Goal: Check status: Check status

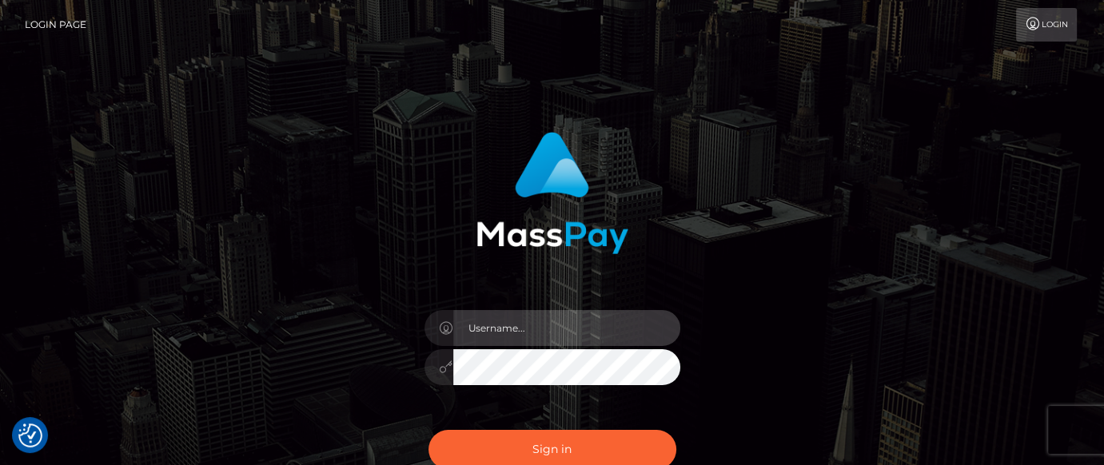
click at [527, 326] on input "text" at bounding box center [566, 328] width 227 height 36
type input "[PERSON_NAME].tilia"
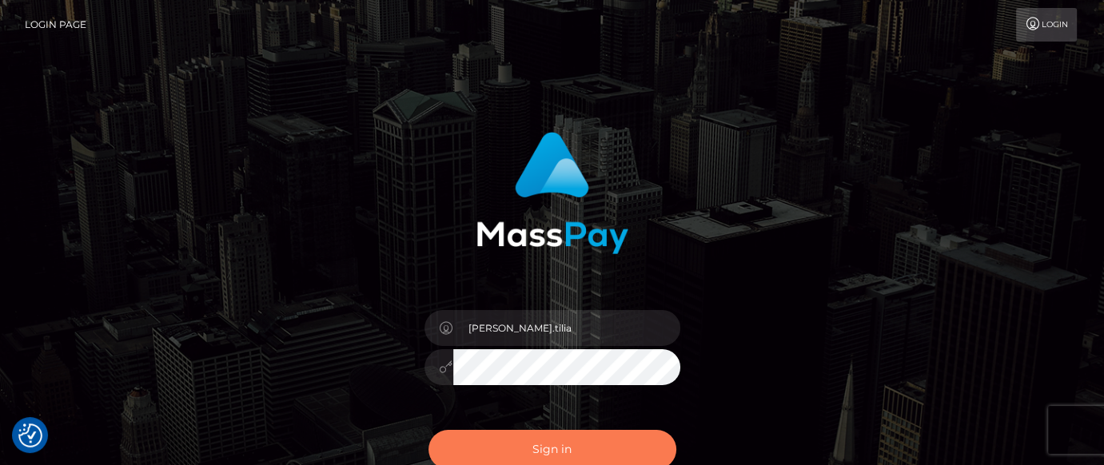
click at [530, 442] on button "Sign in" at bounding box center [552, 449] width 248 height 39
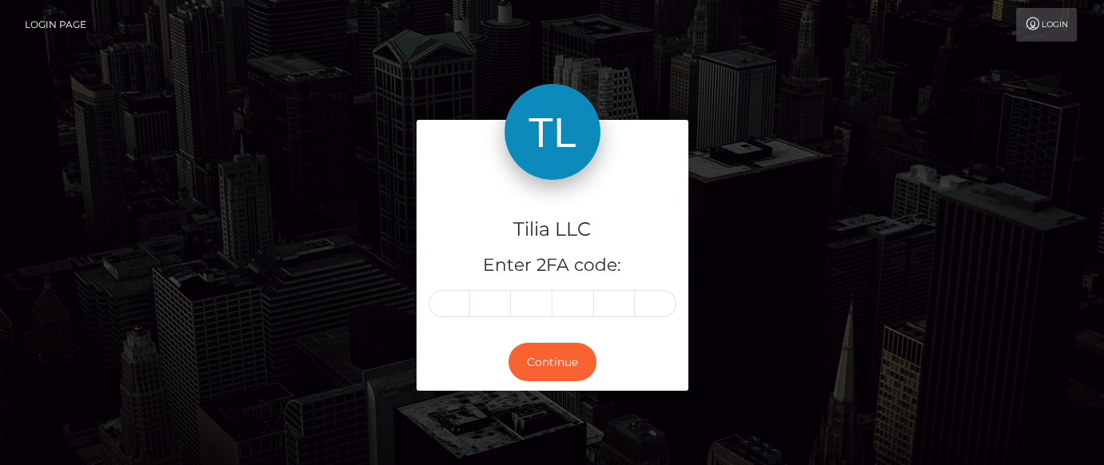
click at [459, 305] on input "text" at bounding box center [449, 303] width 42 height 27
type input "0"
type input "7"
type input "4"
type input "5"
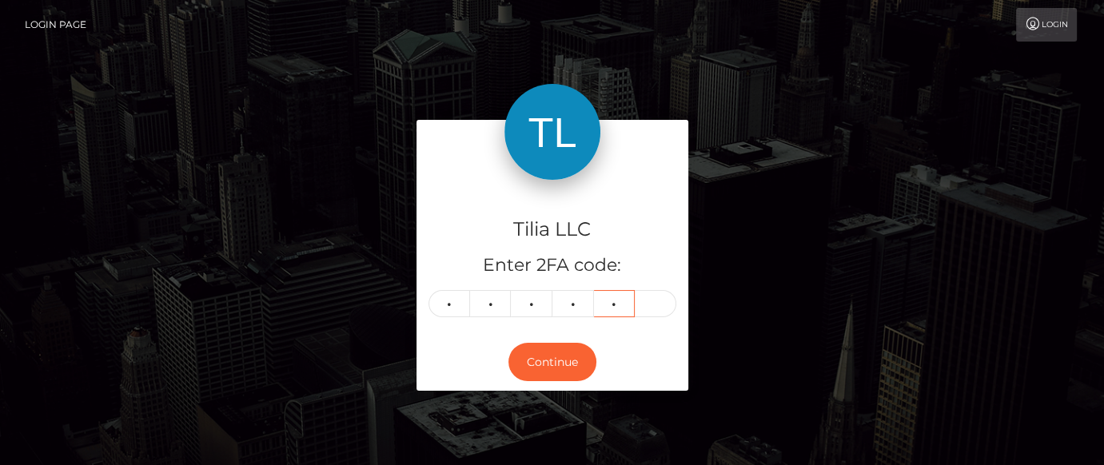
type input "0"
type input "8"
click at [538, 354] on button "Continue" at bounding box center [552, 362] width 88 height 39
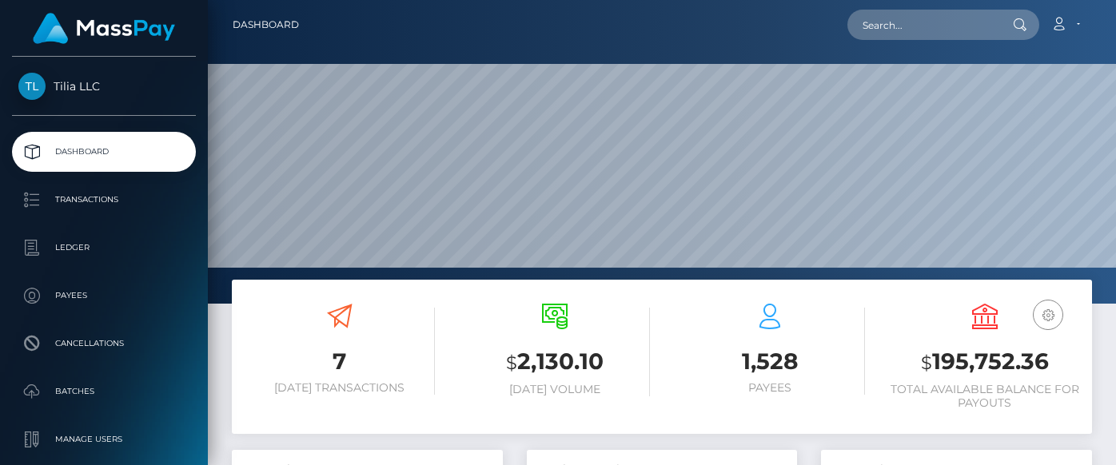
scroll to position [283, 270]
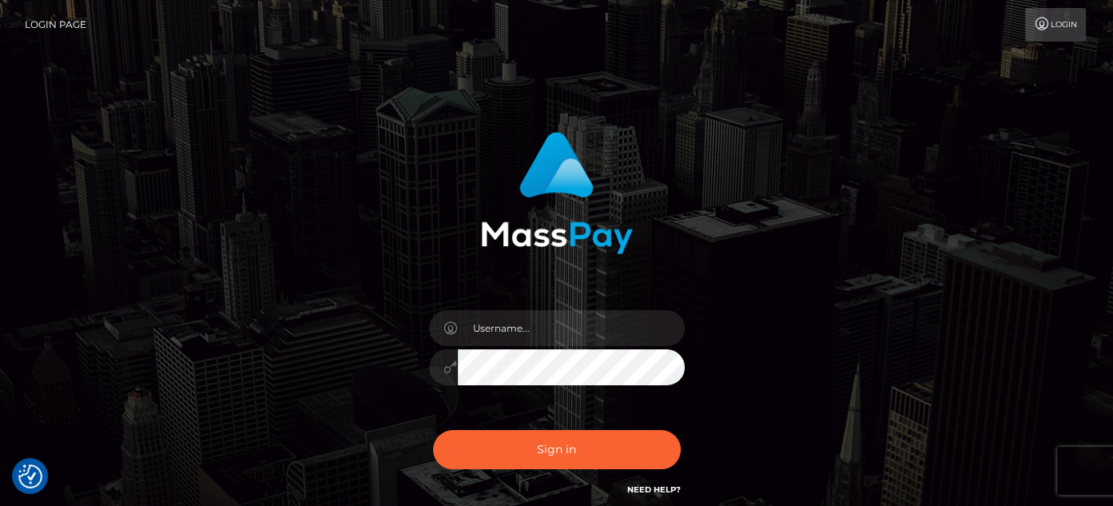
click at [527, 346] on div at bounding box center [557, 359] width 280 height 122
click at [528, 337] on input "text" at bounding box center [571, 328] width 227 height 36
type input "matias.tilia"
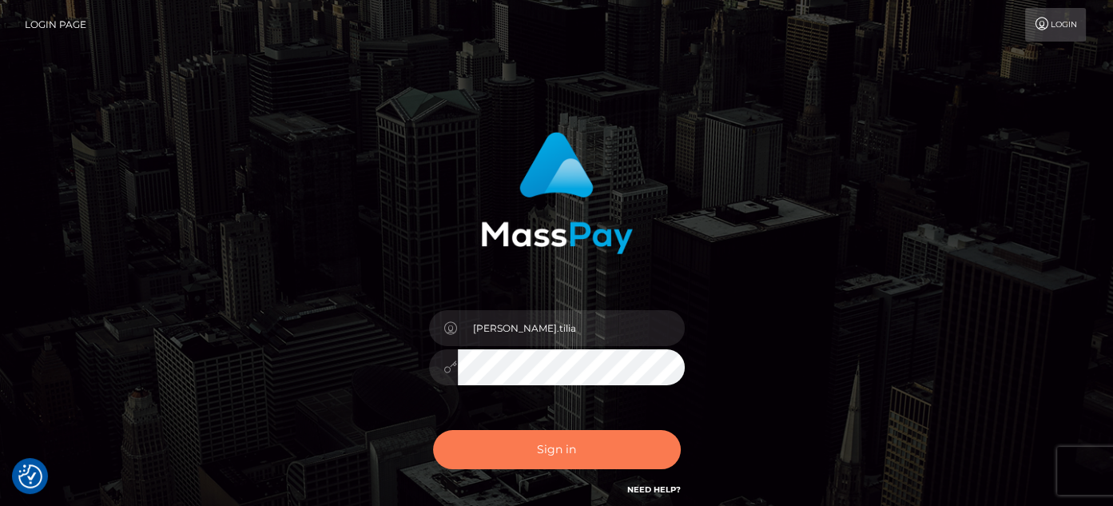
click at [537, 449] on button "Sign in" at bounding box center [557, 449] width 248 height 39
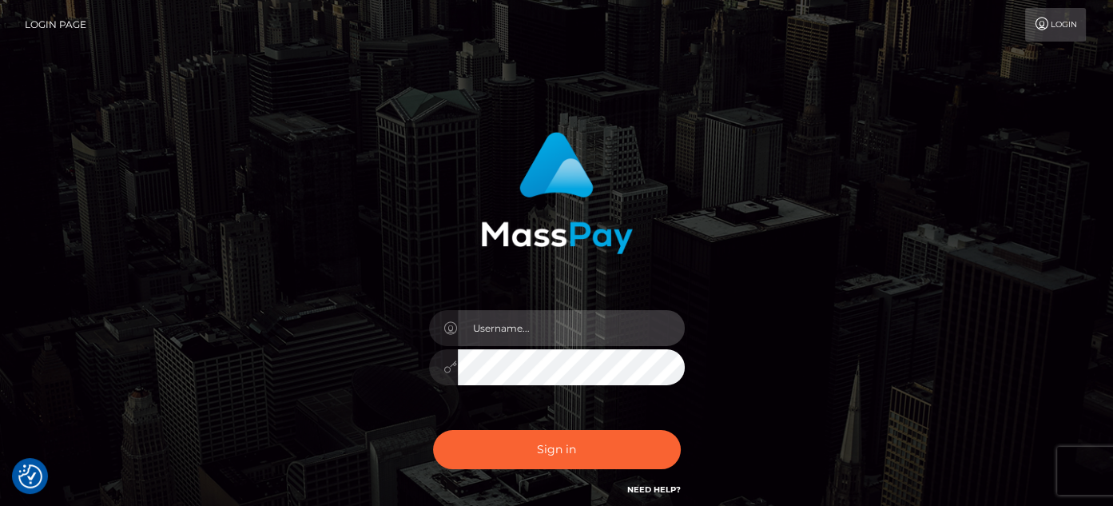
click at [525, 331] on input "text" at bounding box center [571, 328] width 227 height 36
type input "matias.tilia"
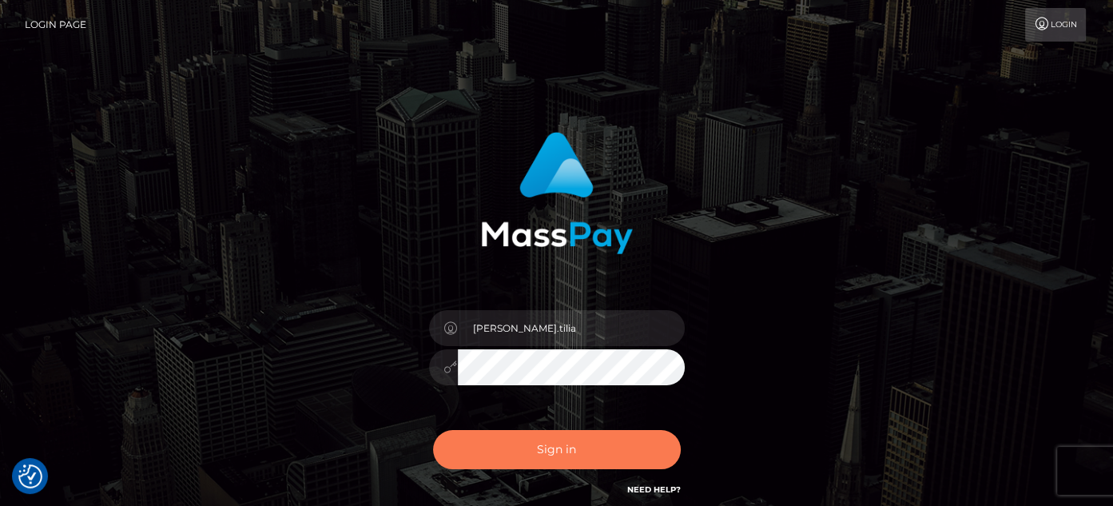
drag, startPoint x: 530, startPoint y: 424, endPoint x: 534, endPoint y: 447, distance: 23.5
click at [531, 427] on div "Sign in Need Help?" at bounding box center [557, 455] width 280 height 71
click at [534, 448] on button "Sign in" at bounding box center [557, 449] width 248 height 39
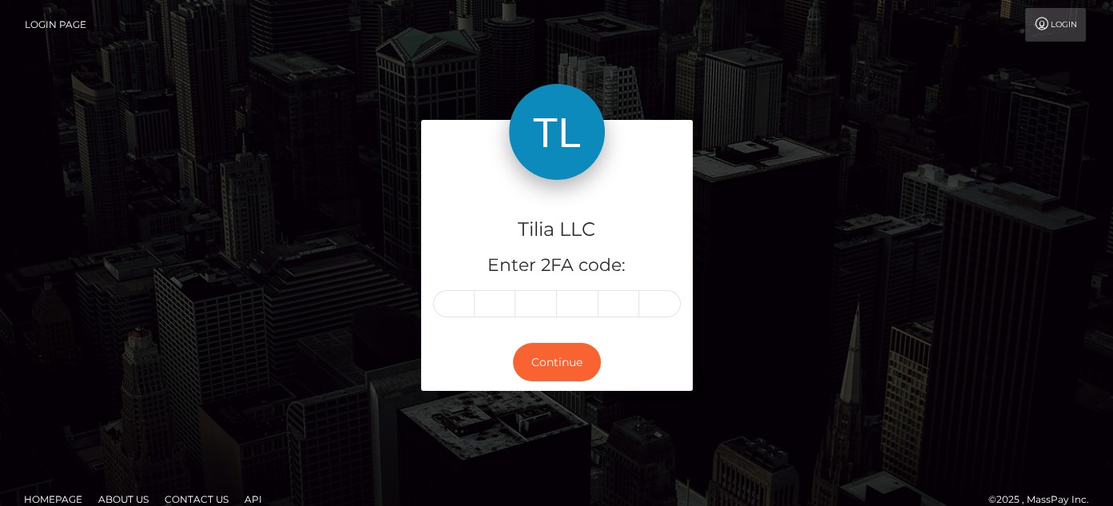
click at [440, 310] on input "text" at bounding box center [454, 303] width 42 height 27
click at [446, 305] on input "text" at bounding box center [454, 303] width 42 height 27
type input "4"
type input "1"
type input "2"
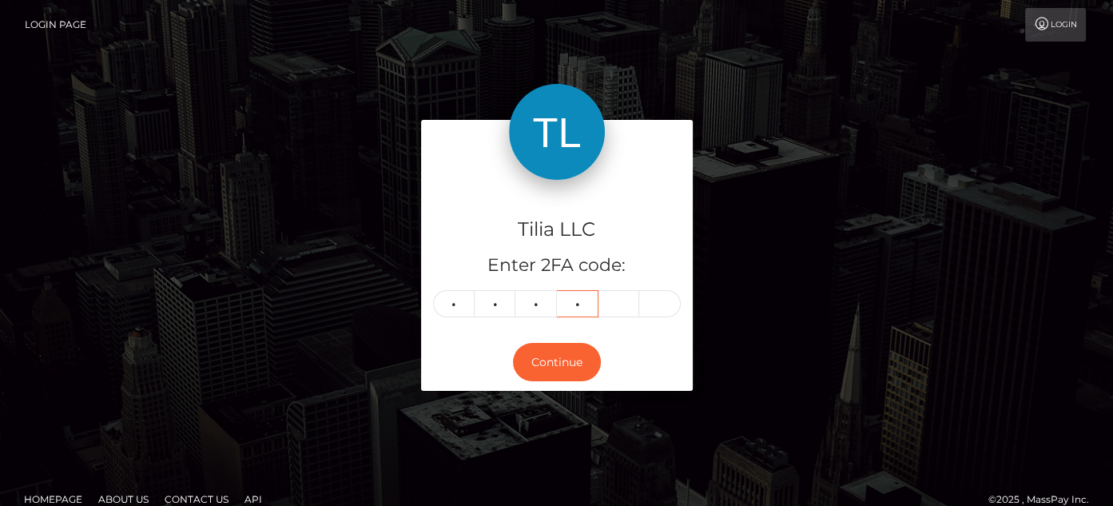
type input "0"
type input "2"
type input "1"
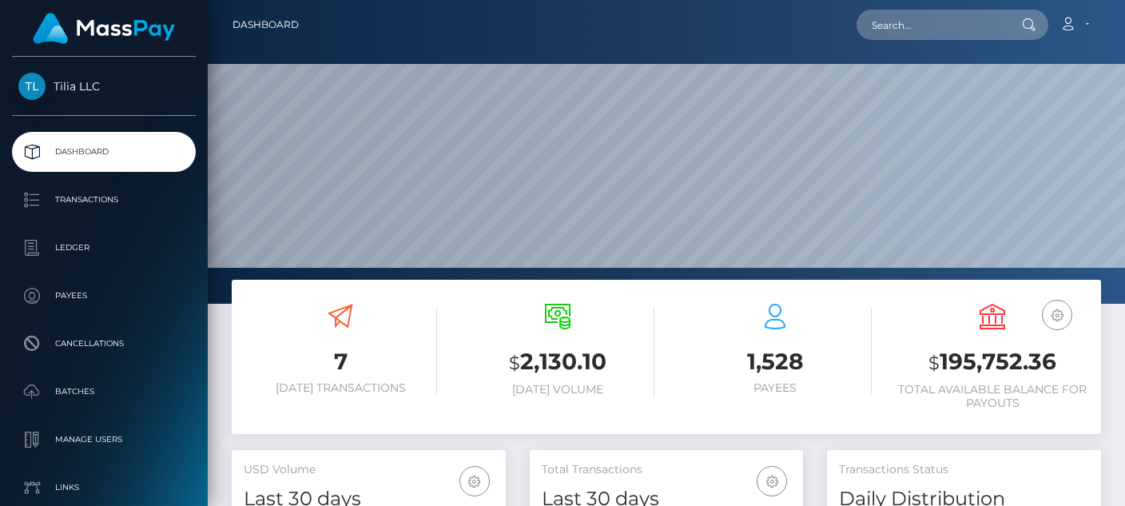
scroll to position [283, 273]
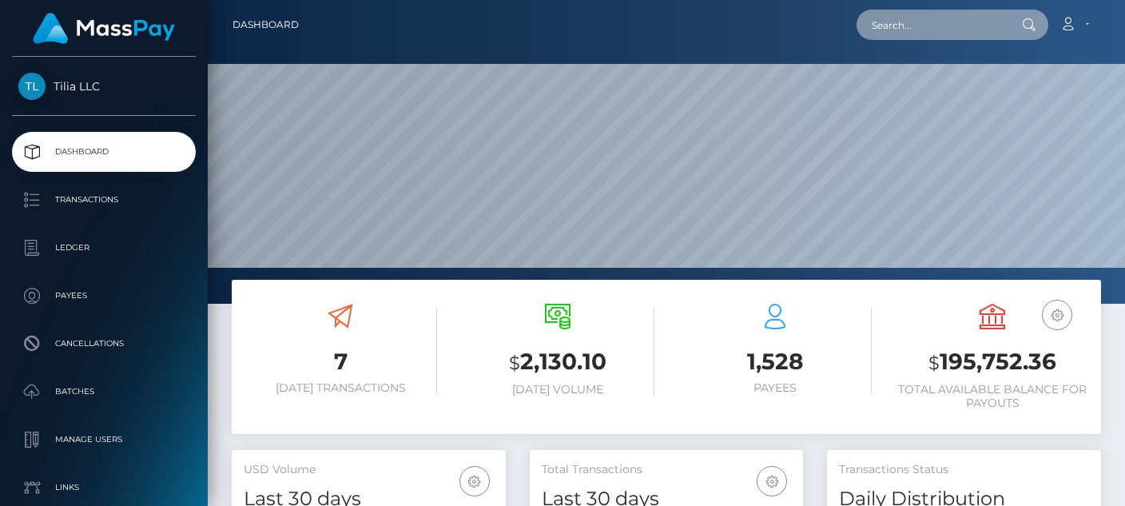
click at [902, 26] on input "text" at bounding box center [932, 25] width 150 height 30
paste input "347b7058-d0f7-4e90-9b4a-2990c21ac96d"
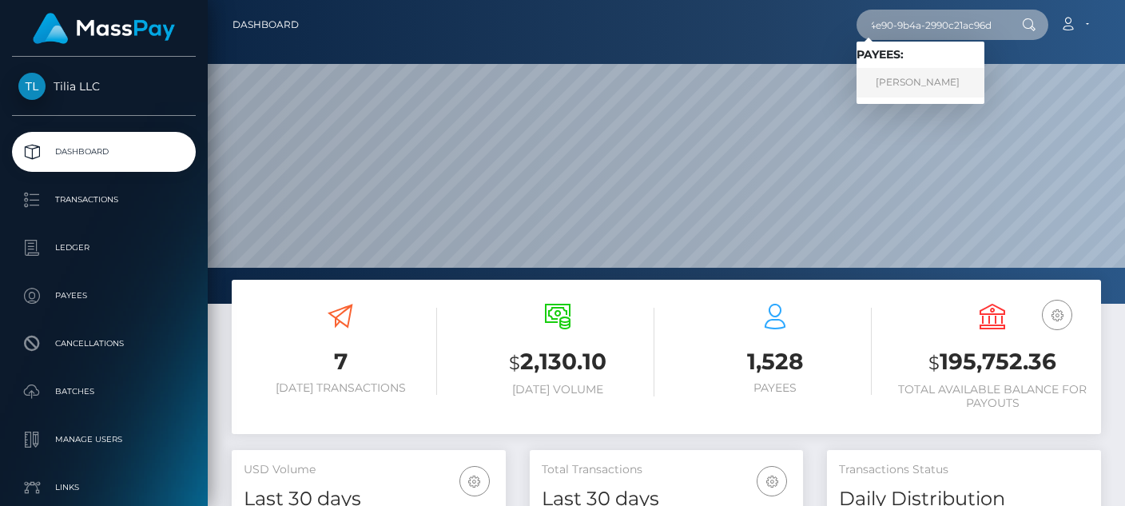
type input "347b7058-d0f7-4e90-9b4a-2990c21ac96d"
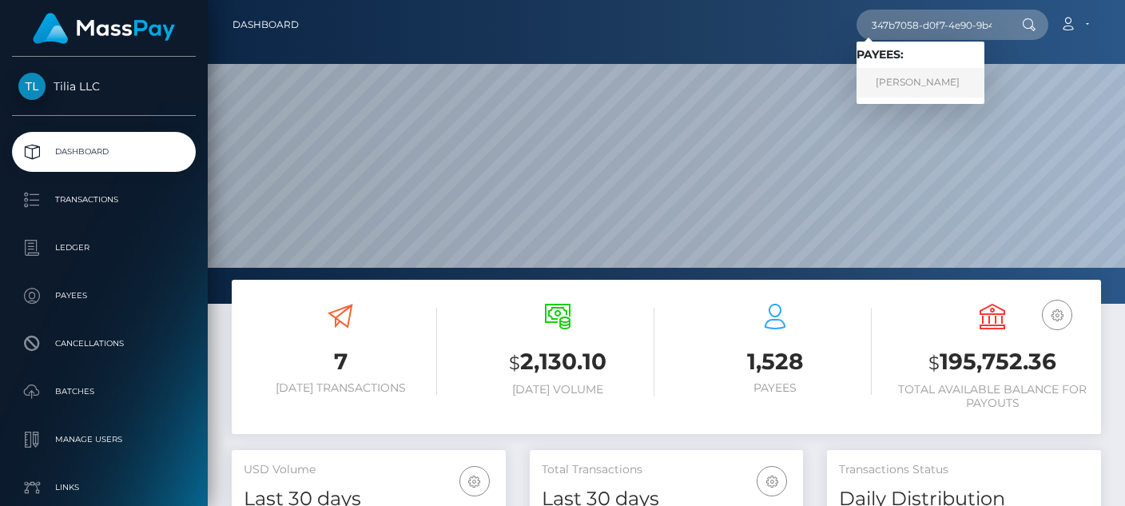
click at [914, 86] on link "Murat Ozbey" at bounding box center [921, 83] width 128 height 30
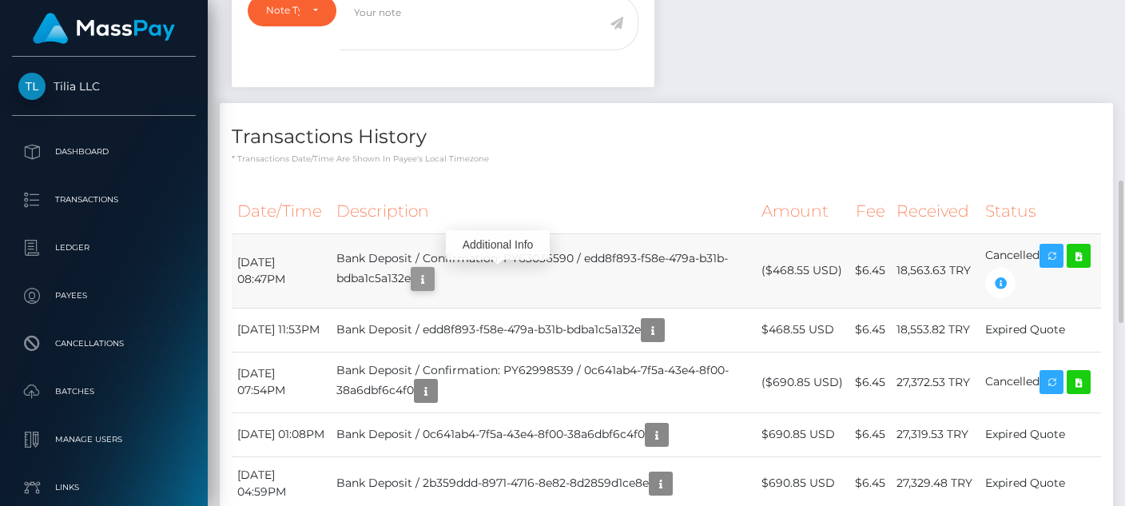
scroll to position [192, 273]
click at [486, 280] on td "Bank Deposit / Confirmation: PY63036590 / edd8f893-f58e-479a-b31b-bdba1c5a132e" at bounding box center [544, 270] width 426 height 74
click at [432, 273] on icon "button" at bounding box center [422, 279] width 19 height 20
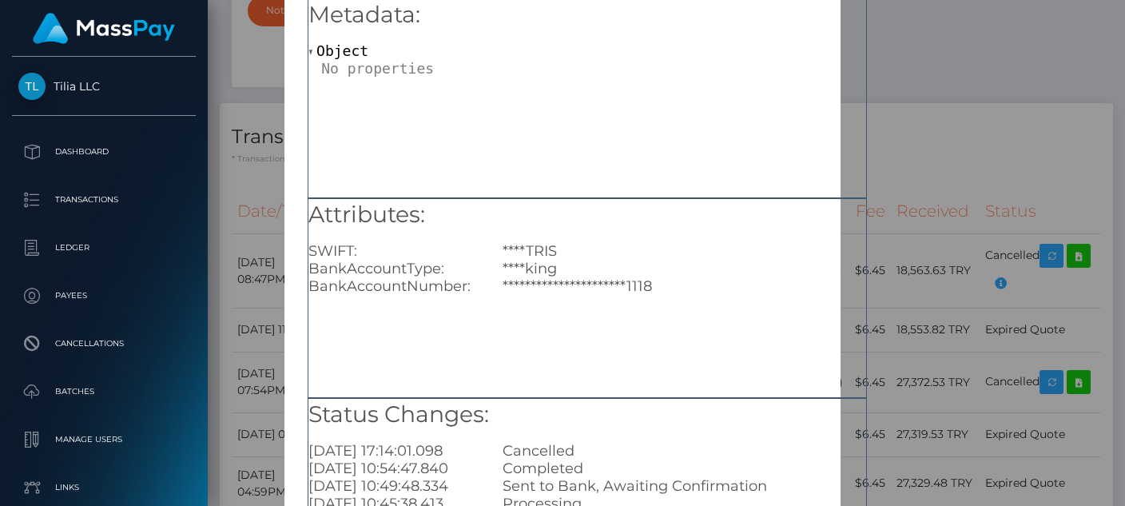
scroll to position [254, 0]
